Goal: Information Seeking & Learning: Check status

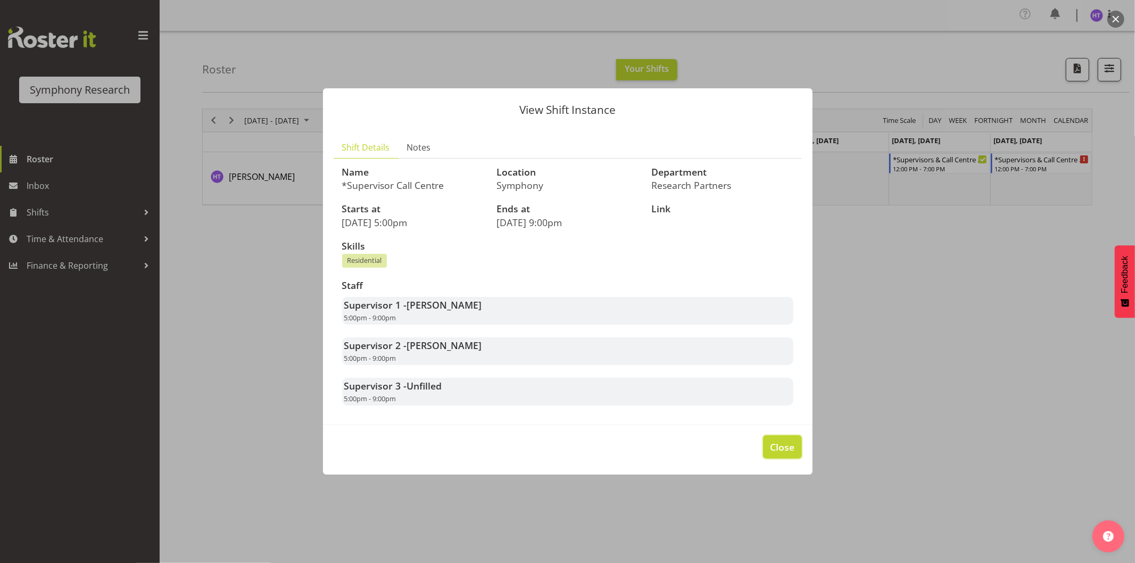
click at [787, 442] on span "Close" at bounding box center [782, 447] width 24 height 14
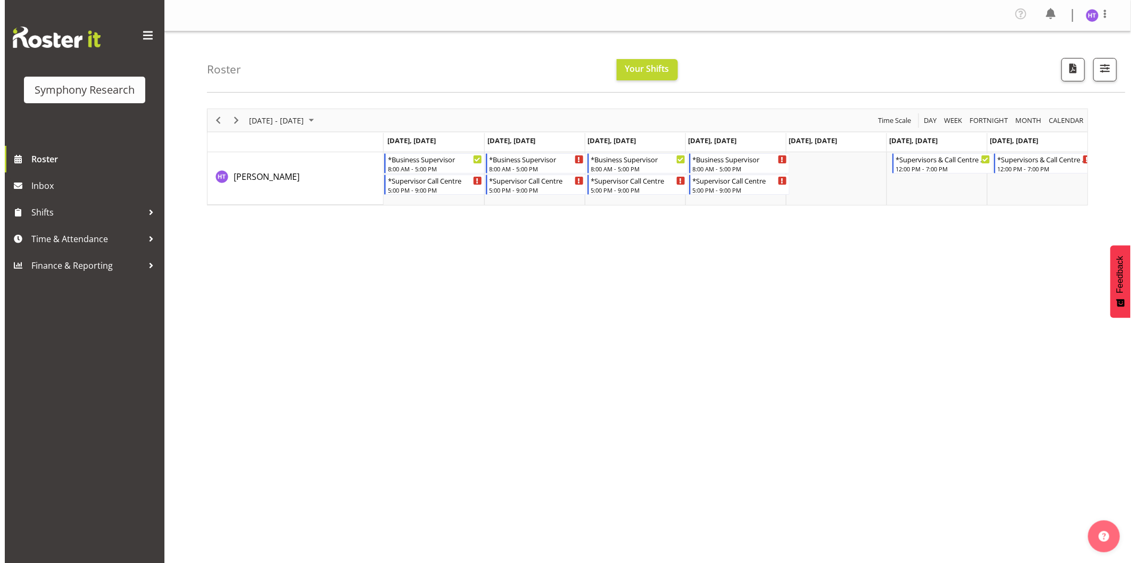
scroll to position [0, 6]
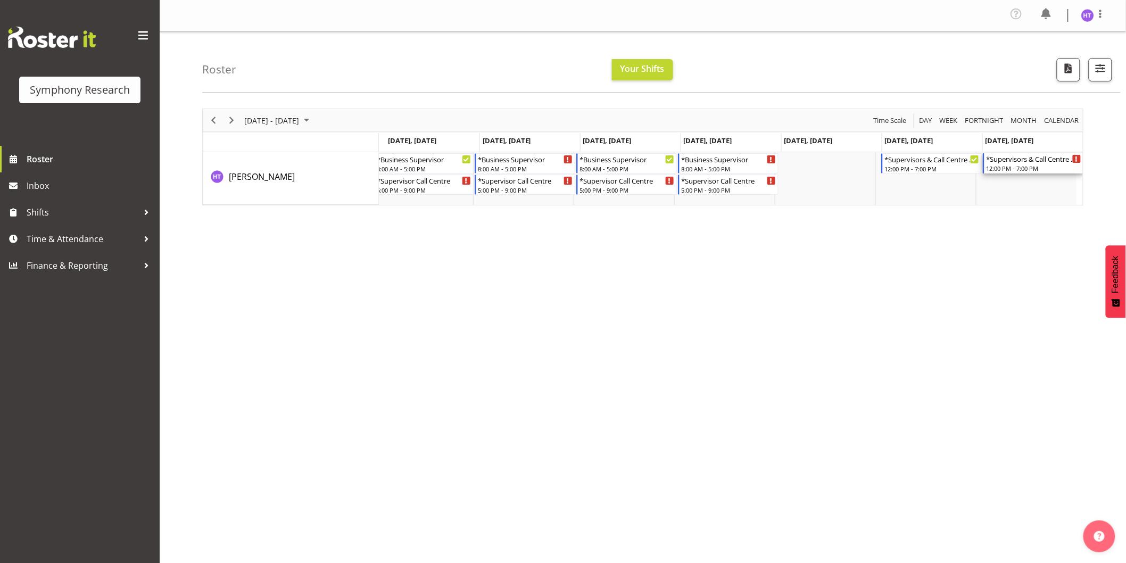
click at [1026, 161] on div "*Supervisors & Call Centre Weekend" at bounding box center [1034, 158] width 95 height 11
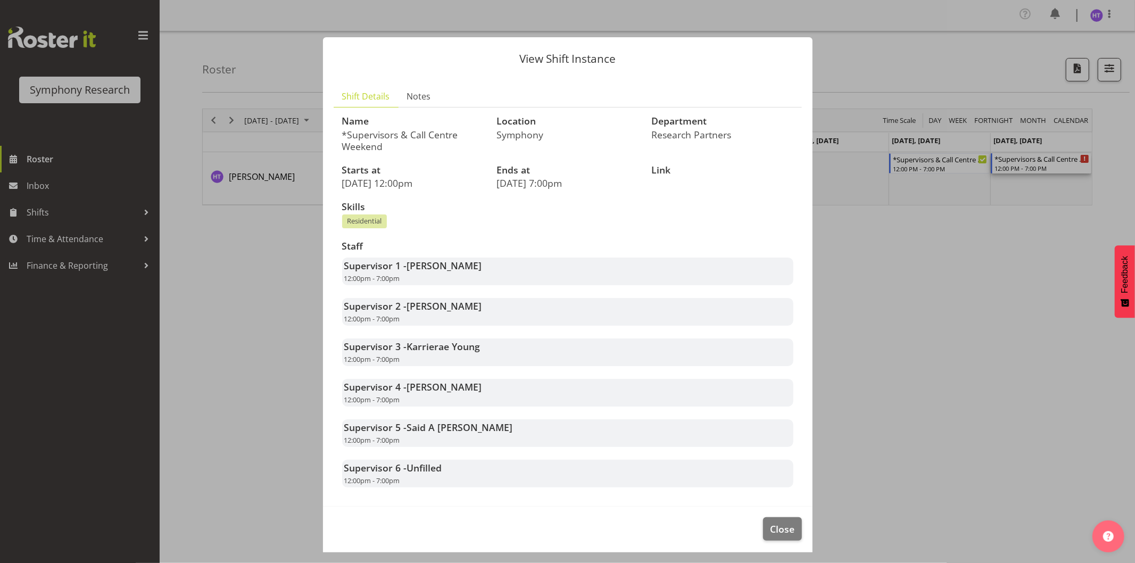
scroll to position [0, 0]
click at [763, 522] on button "Close" at bounding box center [782, 528] width 38 height 23
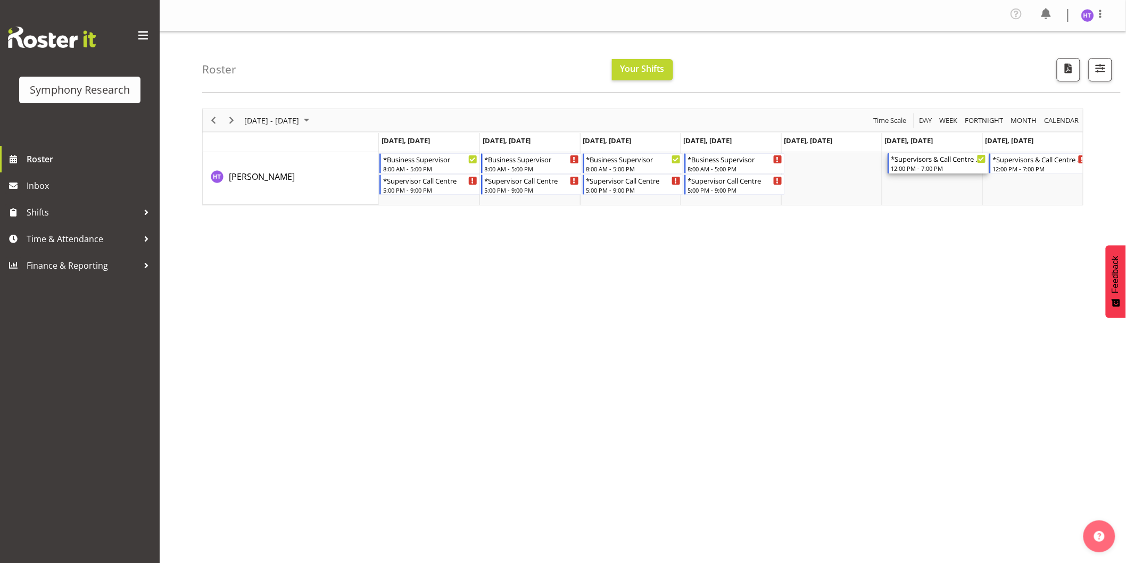
click at [903, 168] on div "12:00 PM - 7:00 PM" at bounding box center [939, 168] width 95 height 9
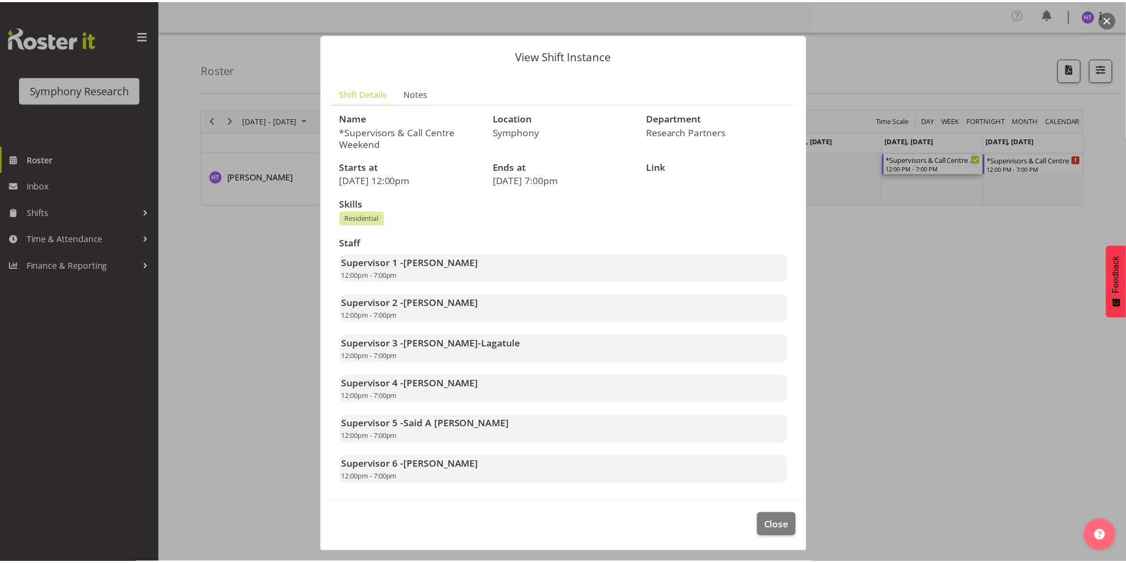
scroll to position [4, 0]
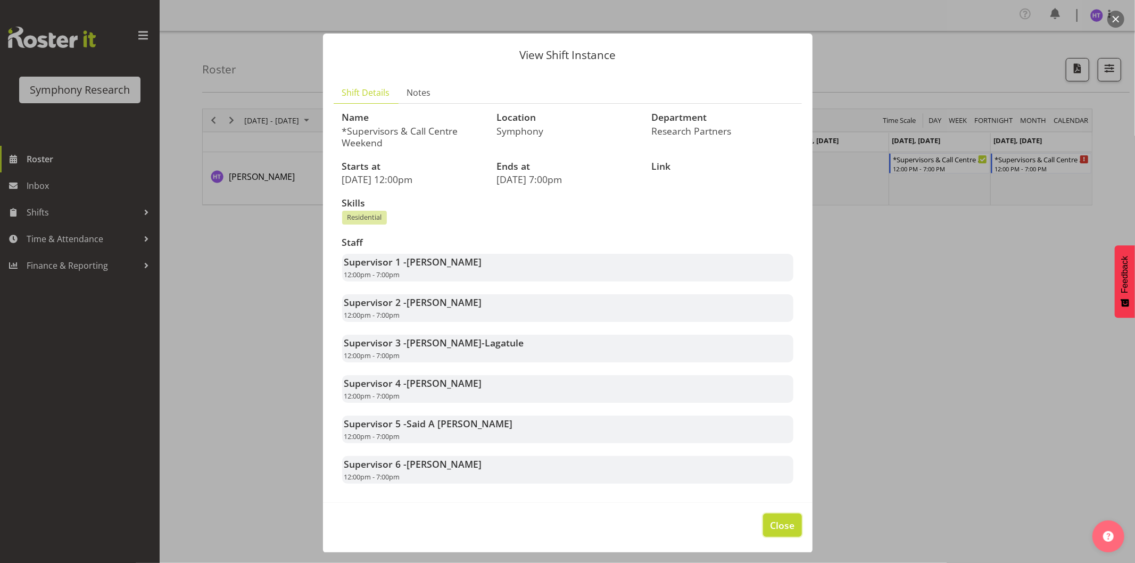
click at [771, 528] on span "Close" at bounding box center [782, 525] width 24 height 14
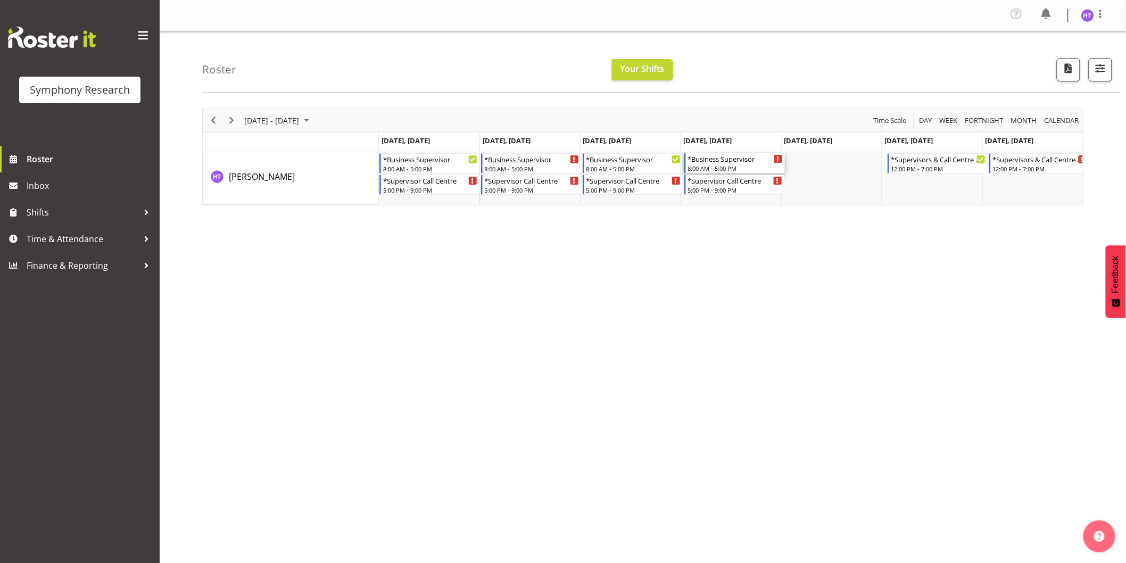
click at [709, 165] on div "8:00 AM - 5:00 PM" at bounding box center [735, 168] width 95 height 9
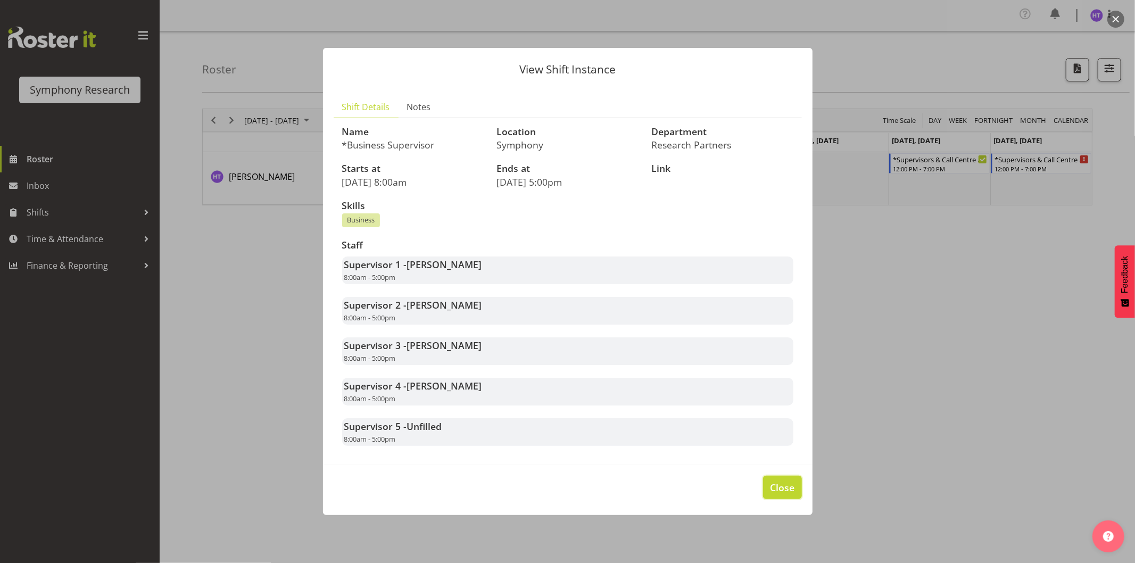
click at [787, 482] on span "Close" at bounding box center [782, 488] width 24 height 14
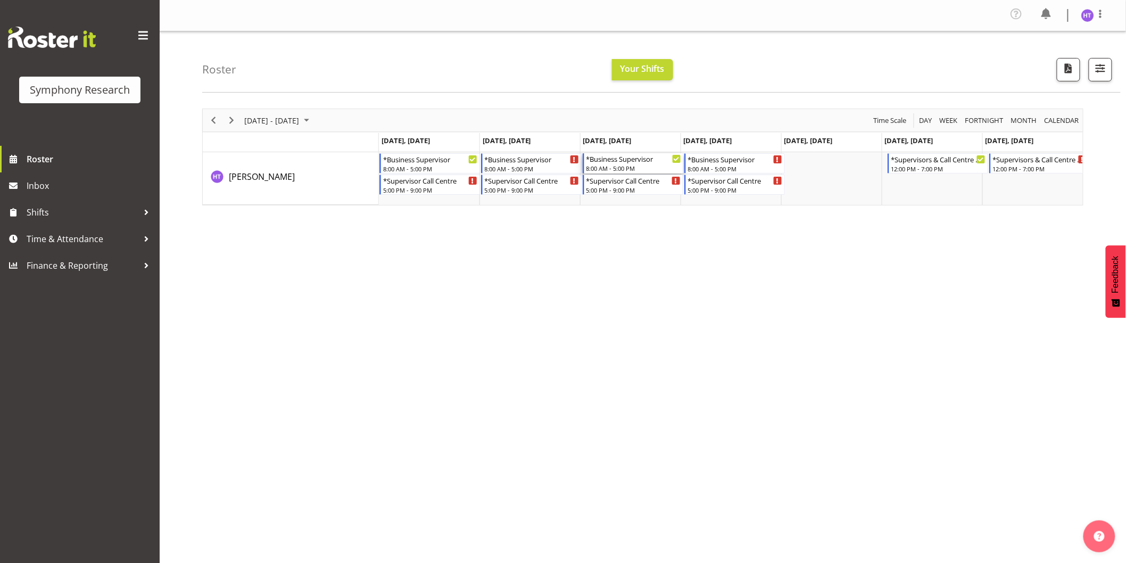
click at [619, 167] on div "8:00 AM - 5:00 PM" at bounding box center [634, 168] width 95 height 9
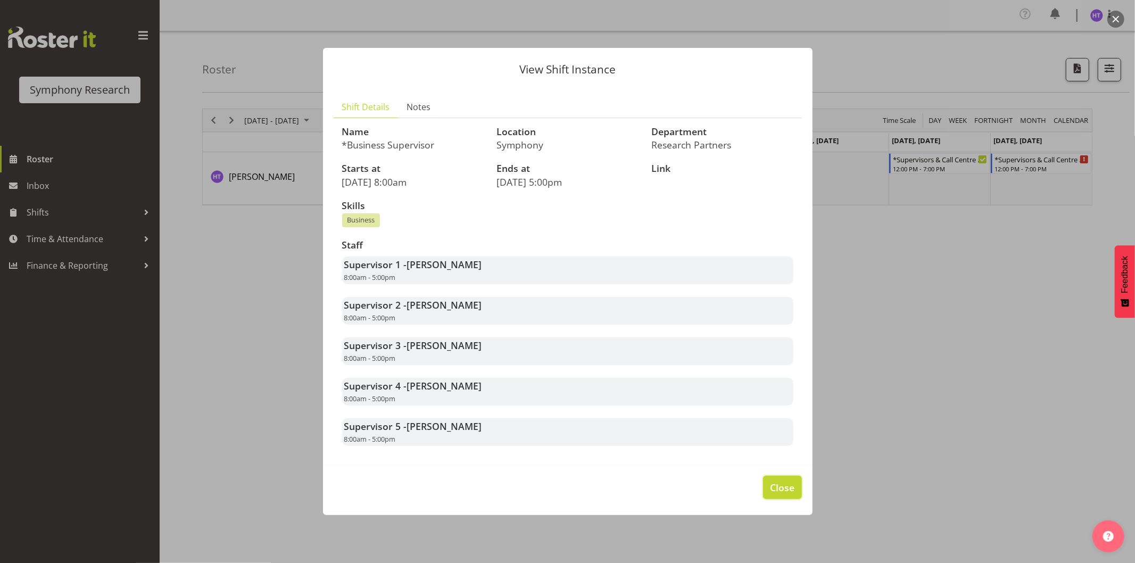
click at [780, 493] on span "Close" at bounding box center [782, 488] width 24 height 14
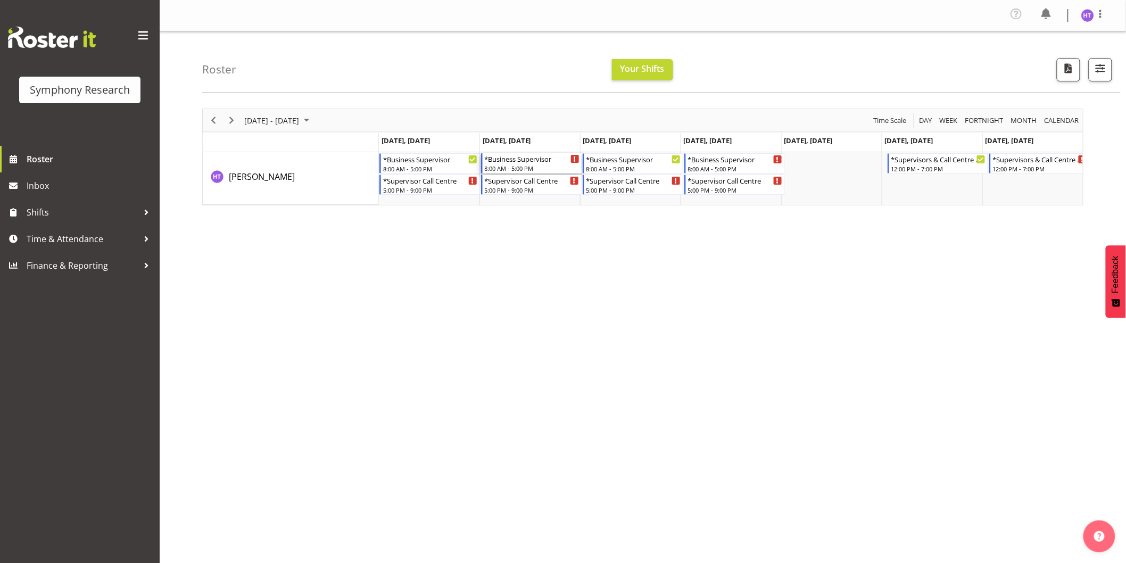
click at [512, 163] on div "*Business Supervisor 8:00 AM - 5:00 PM" at bounding box center [532, 163] width 95 height 20
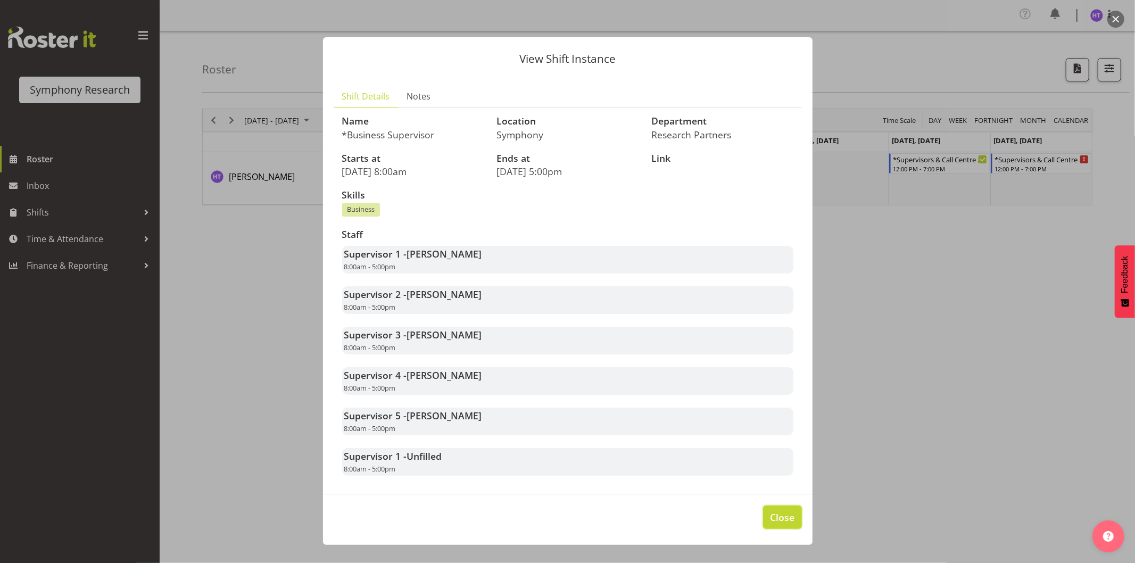
click at [776, 514] on span "Close" at bounding box center [782, 518] width 24 height 14
